Goal: Transaction & Acquisition: Purchase product/service

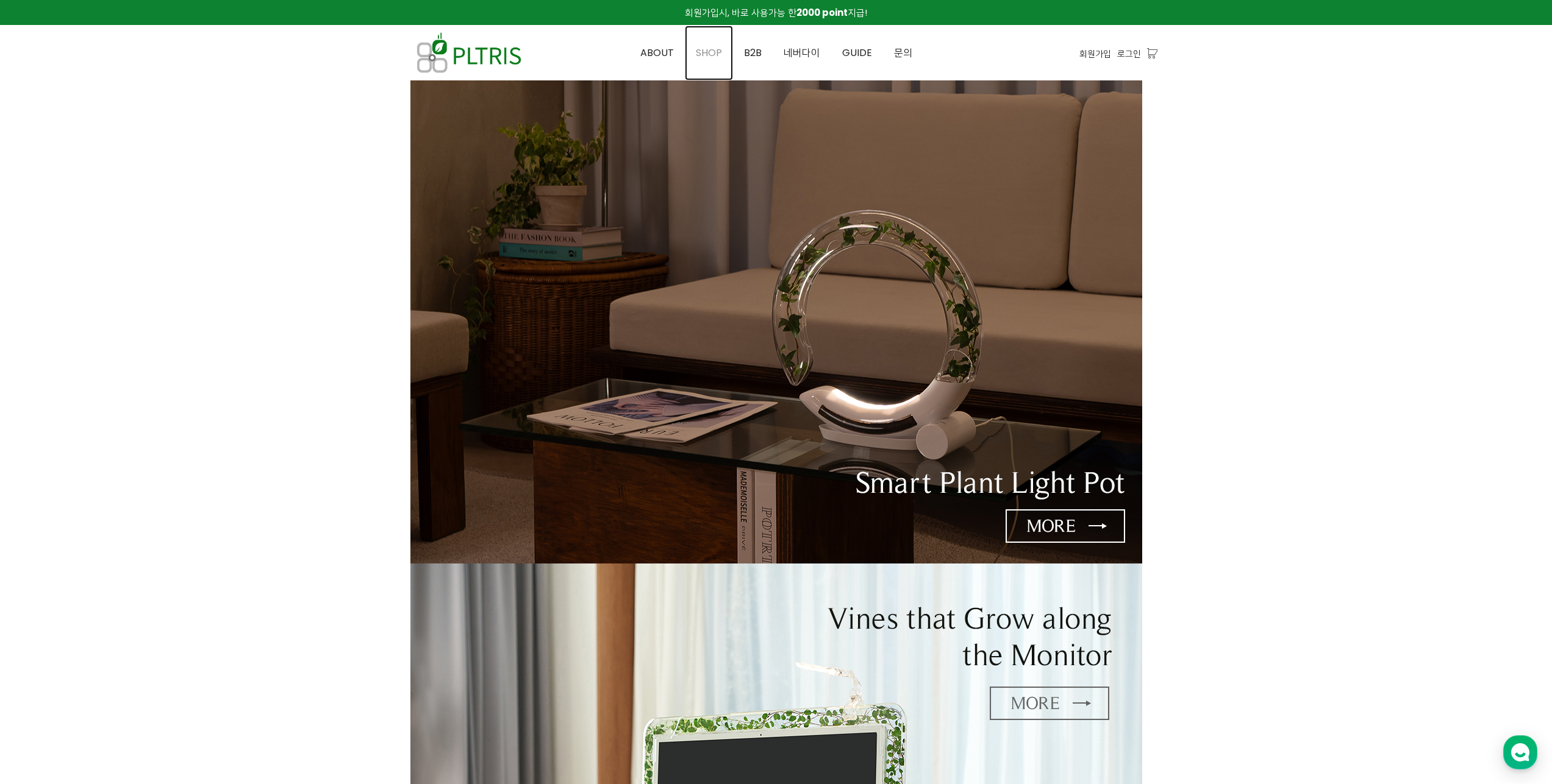
click at [707, 57] on span "SHOP" at bounding box center [708, 52] width 26 height 14
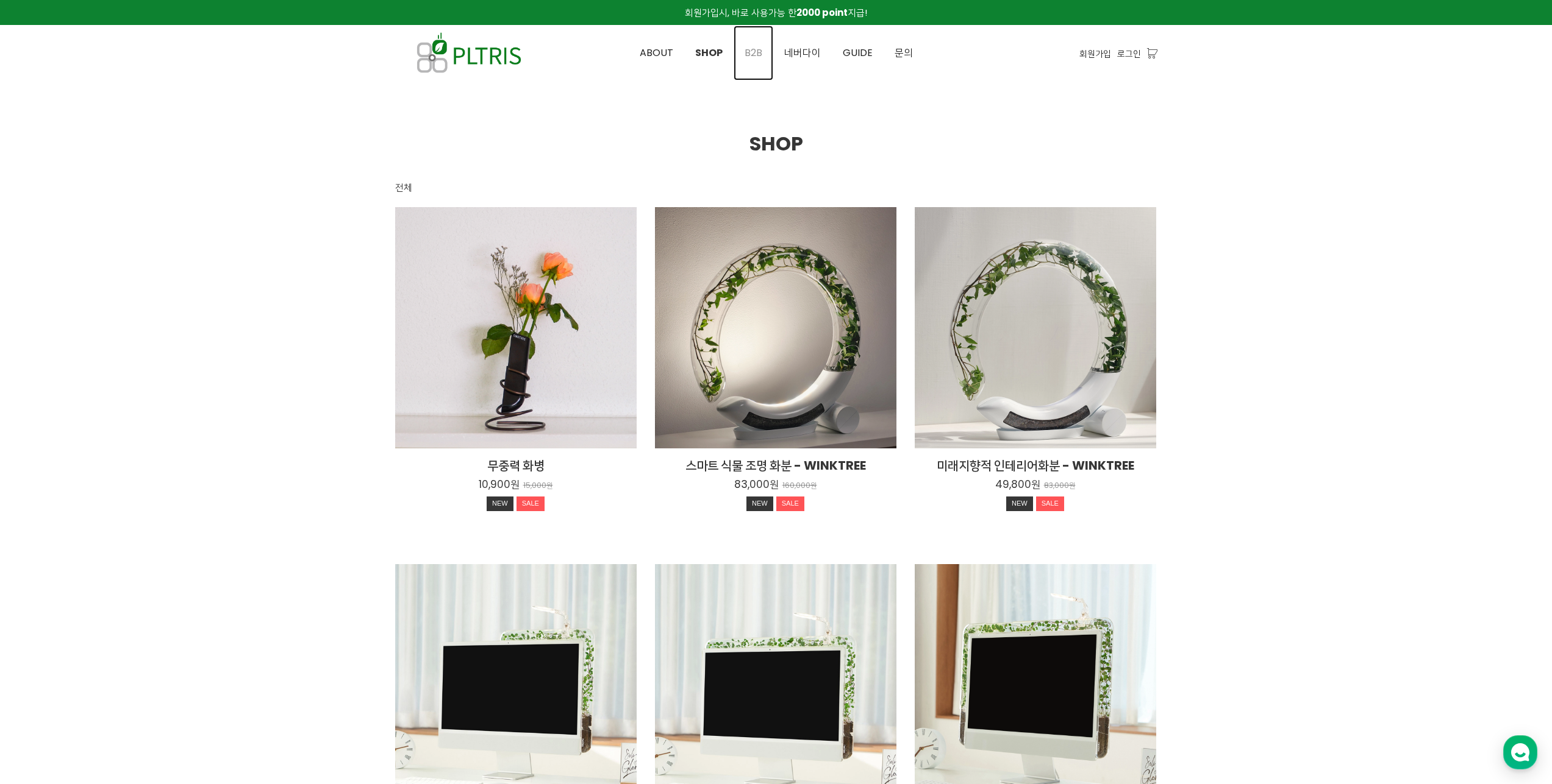
click at [744, 54] on link "B2B" at bounding box center [753, 52] width 40 height 55
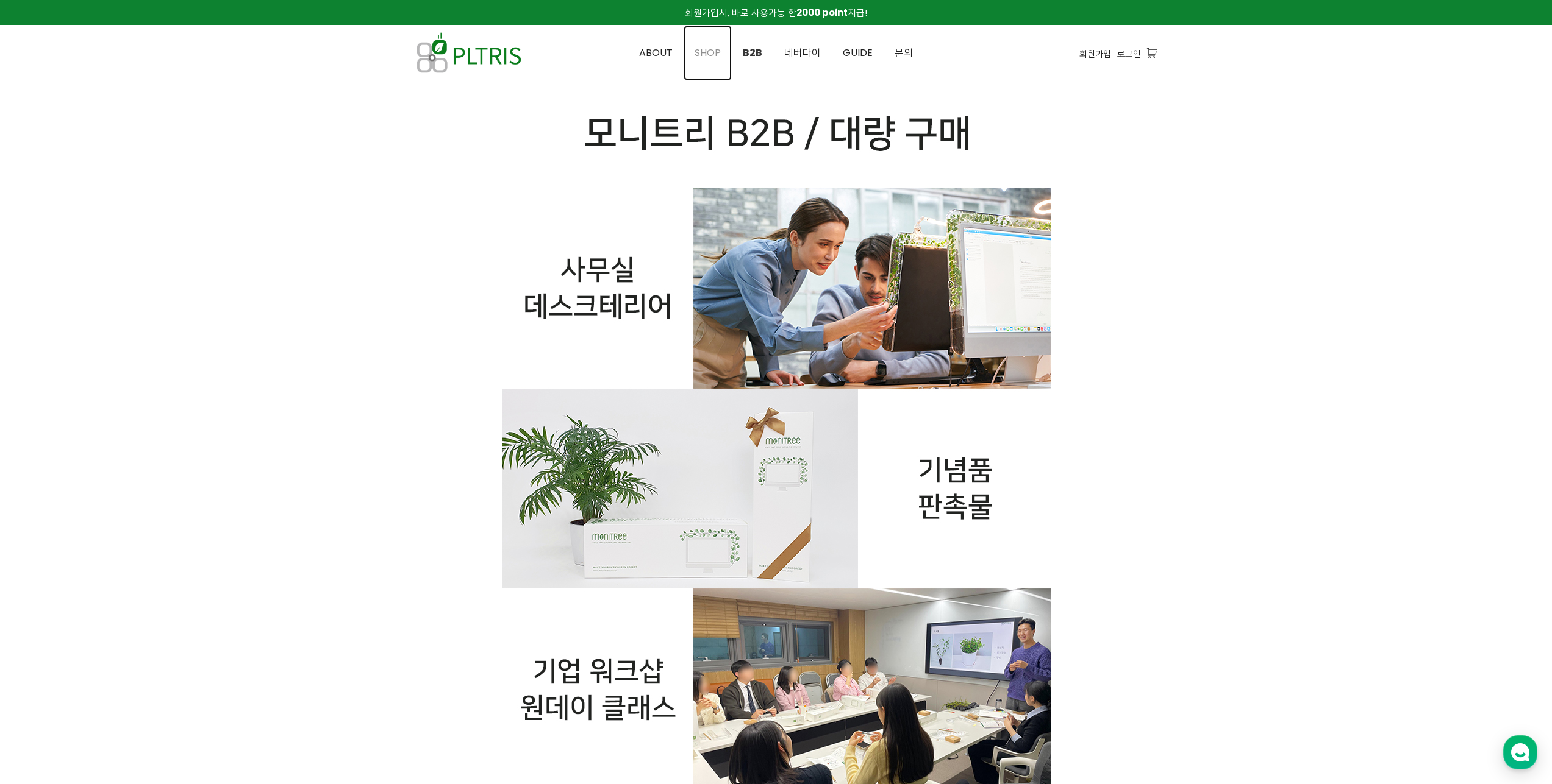
click at [712, 51] on span "SHOP" at bounding box center [708, 52] width 26 height 14
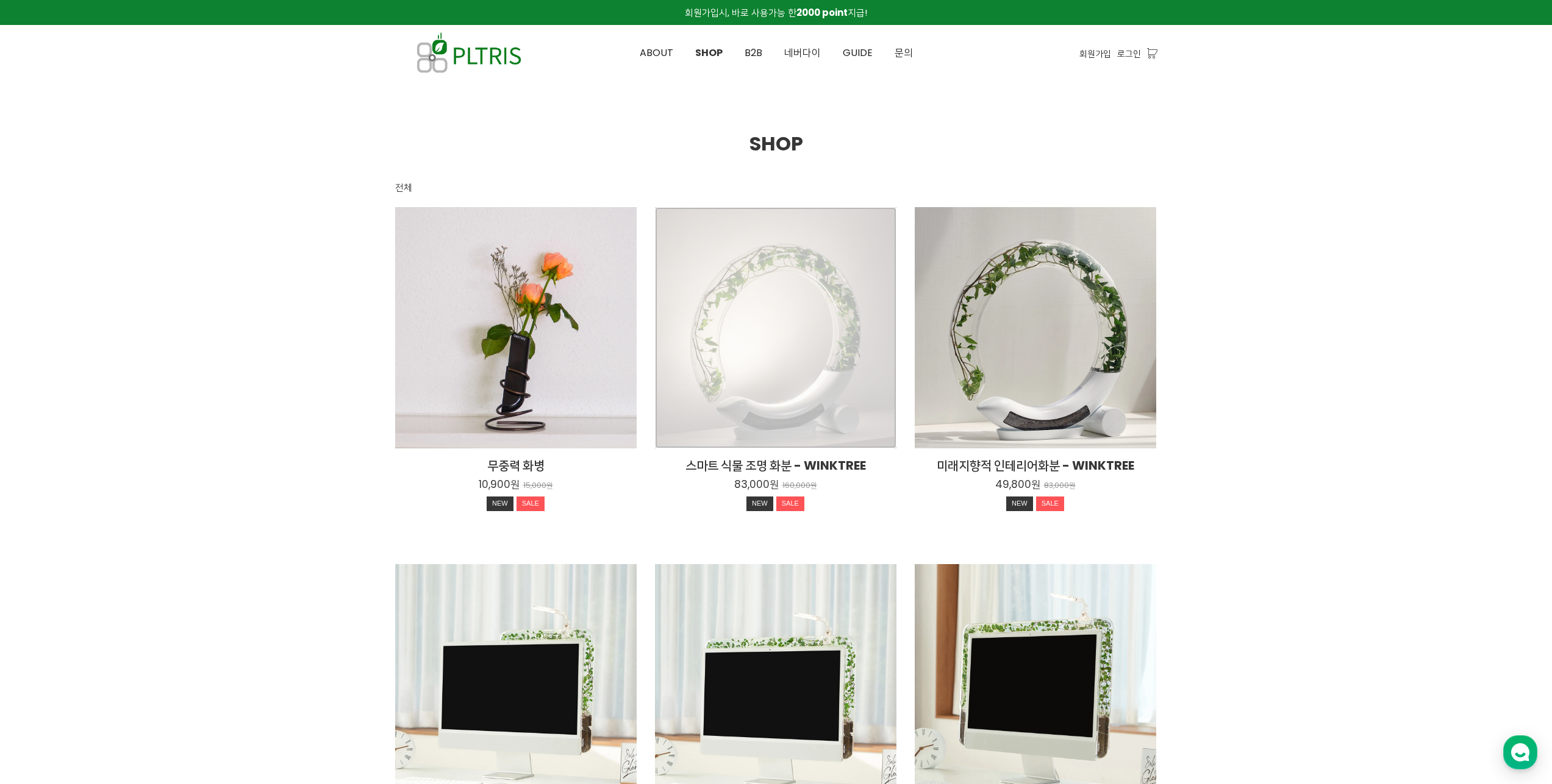
click at [844, 338] on div "스마트 식물 조명 화분 - WINKTREE 83,000원 160,000원 NEW SALE" at bounding box center [776, 328] width 241 height 241
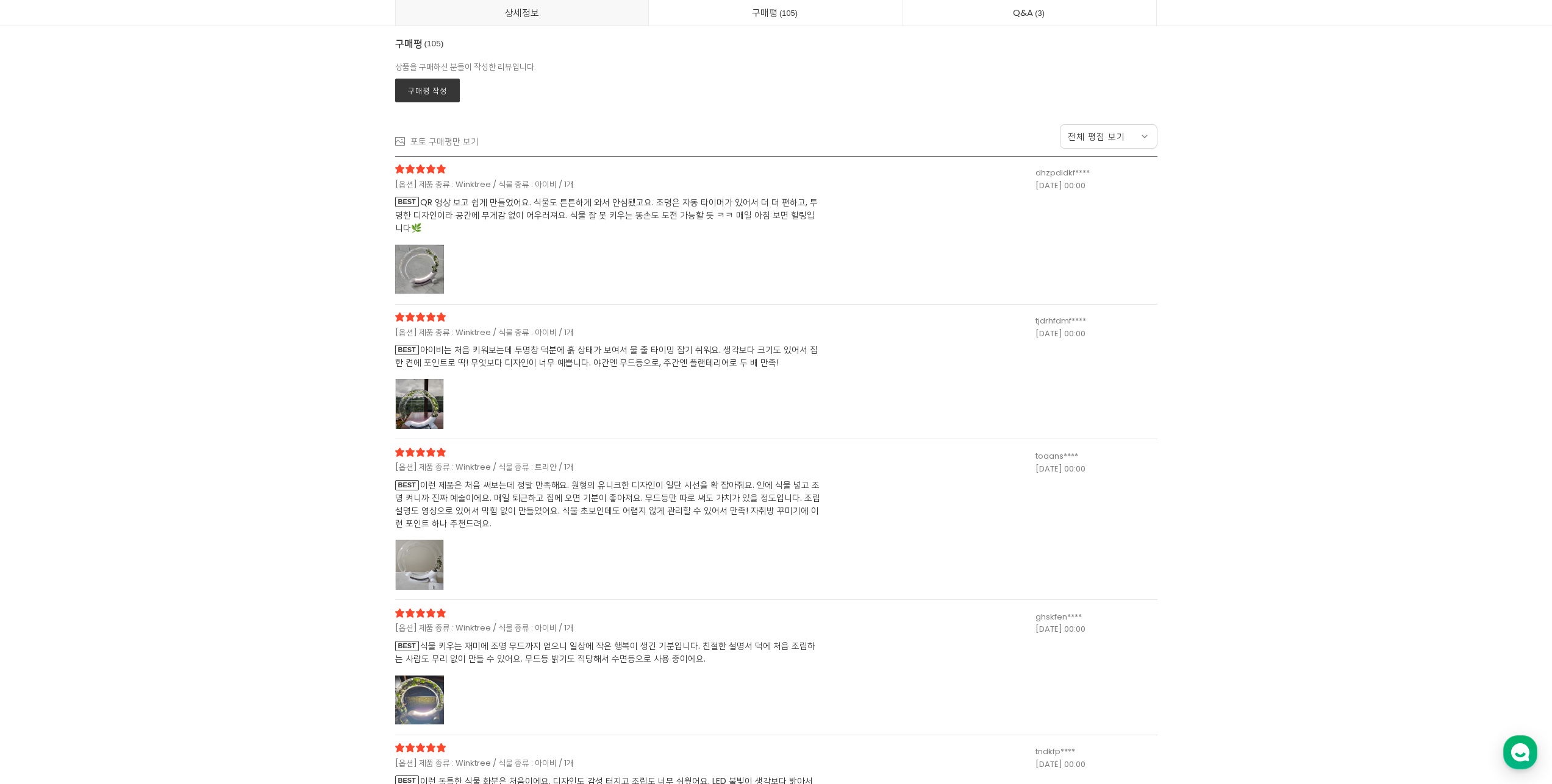
scroll to position [31428, 0]
